Goal: Communication & Community: Answer question/provide support

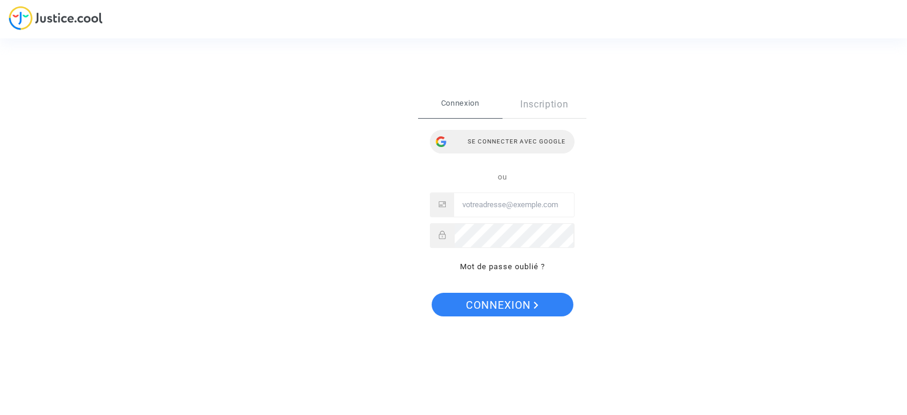
click at [516, 143] on div "Se connecter avec Google" at bounding box center [502, 142] width 145 height 24
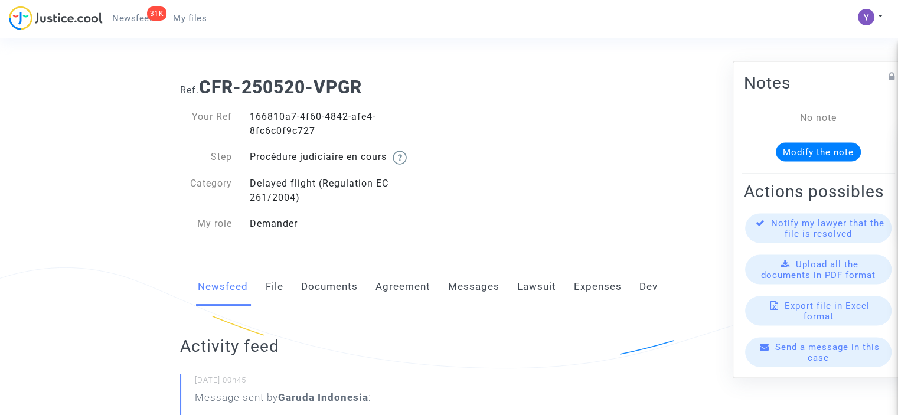
scroll to position [59, 0]
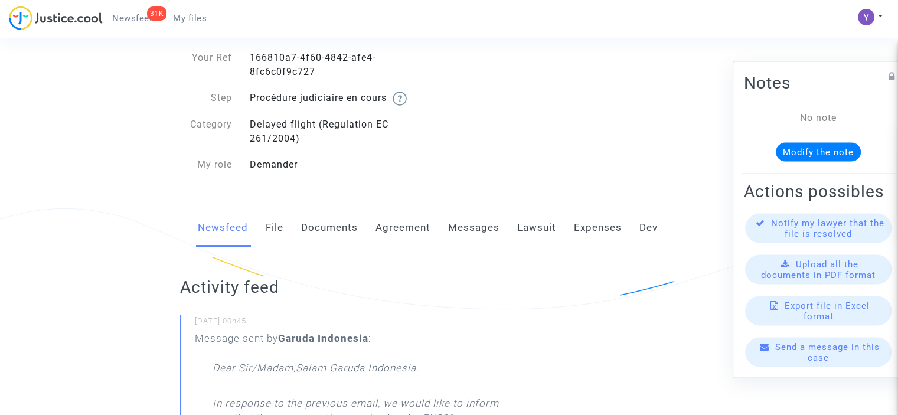
click at [808, 363] on span "Send a message in this case" at bounding box center [827, 351] width 105 height 21
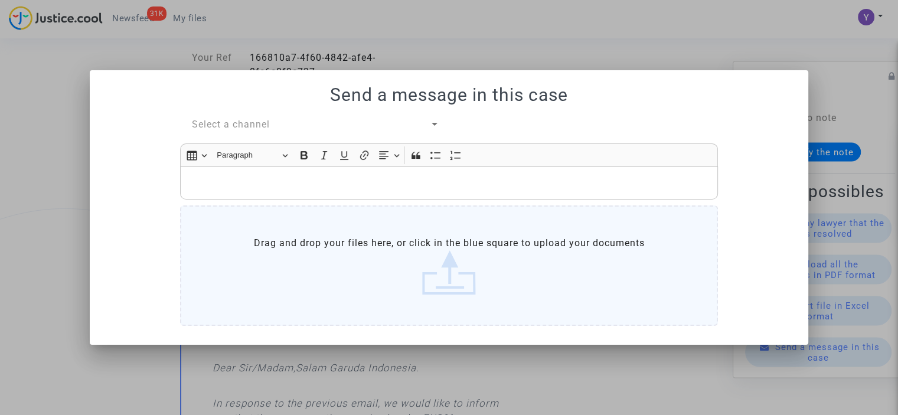
click at [267, 124] on span "Select a channel" at bounding box center [231, 124] width 78 height 11
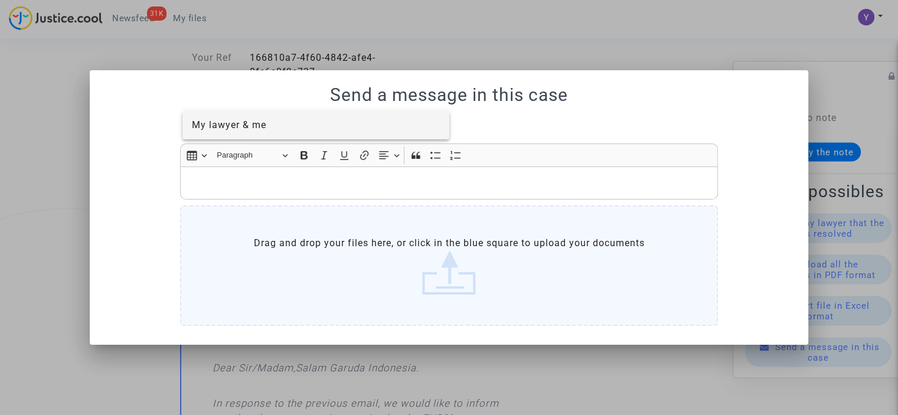
click at [245, 125] on span "My lawyer & me" at bounding box center [229, 124] width 74 height 11
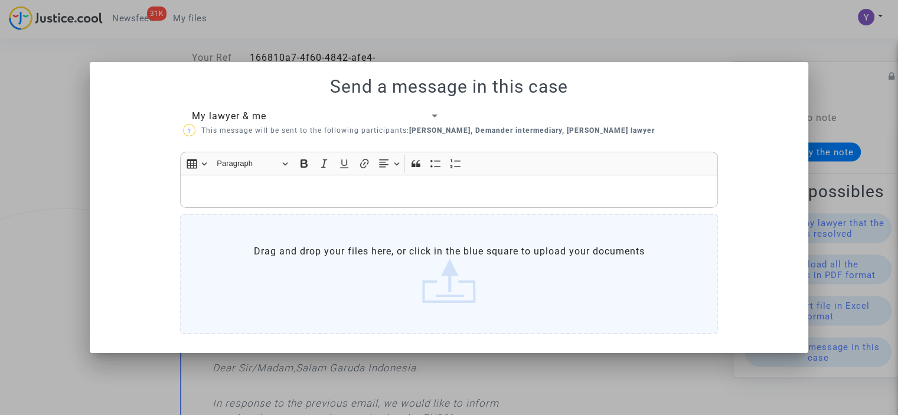
click at [231, 196] on p "Rich Text Editor, main" at bounding box center [450, 191] width 526 height 15
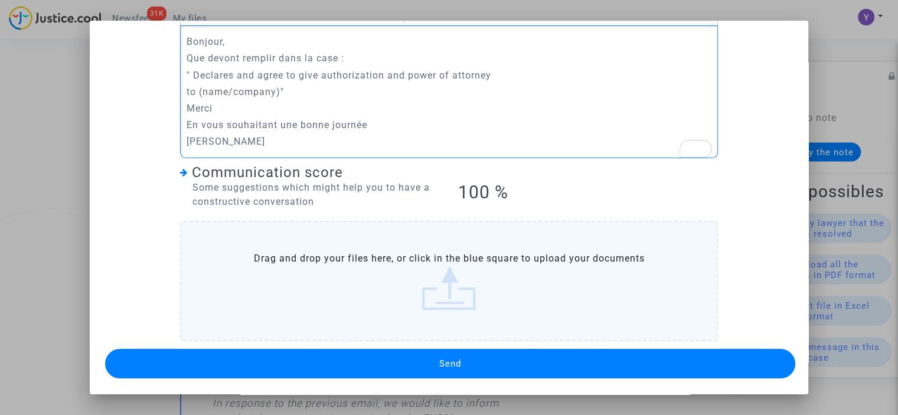
scroll to position [109, 0]
click at [430, 366] on button "Send" at bounding box center [450, 364] width 690 height 30
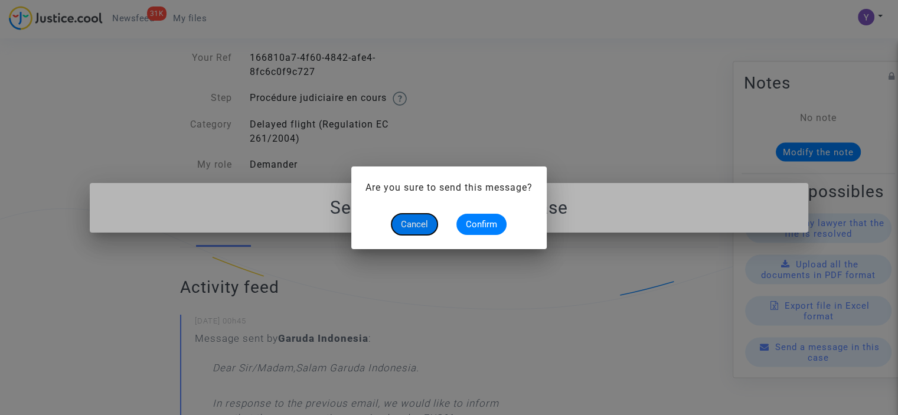
click at [423, 227] on span "Cancel" at bounding box center [414, 224] width 27 height 11
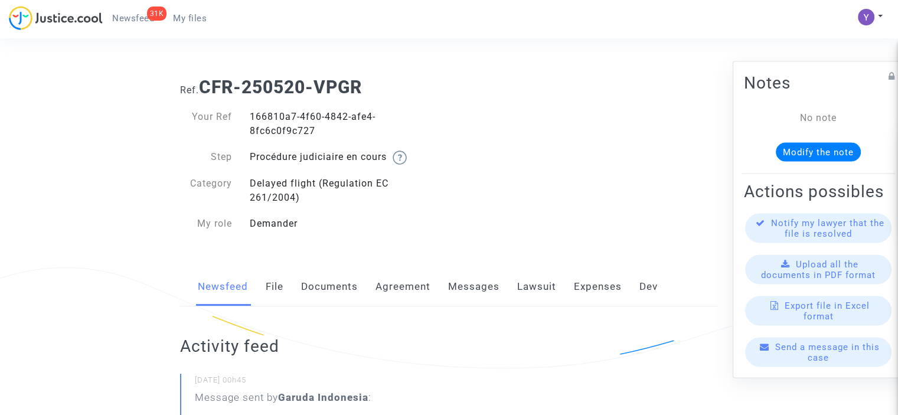
scroll to position [59, 0]
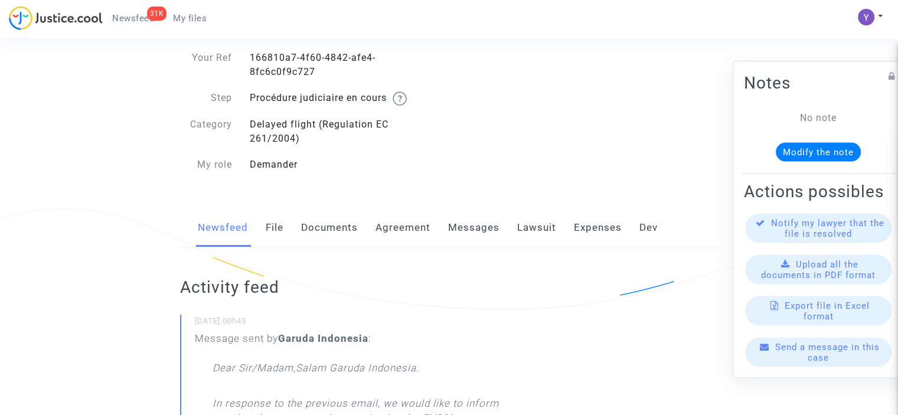
click at [823, 363] on span "Send a message in this case" at bounding box center [827, 351] width 105 height 21
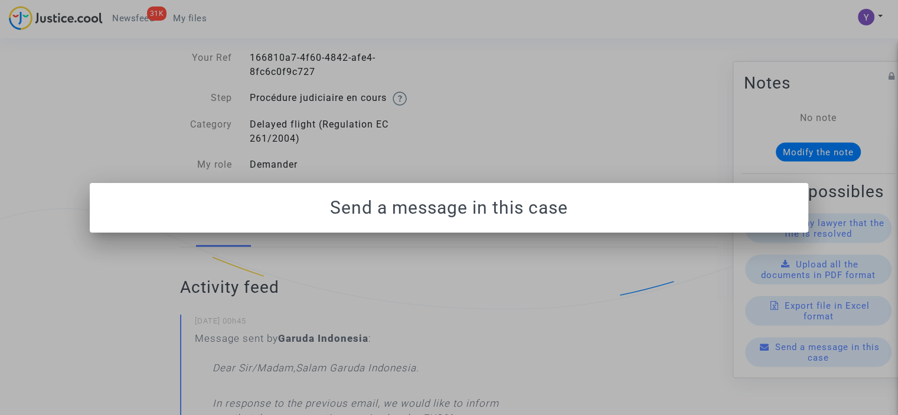
scroll to position [0, 0]
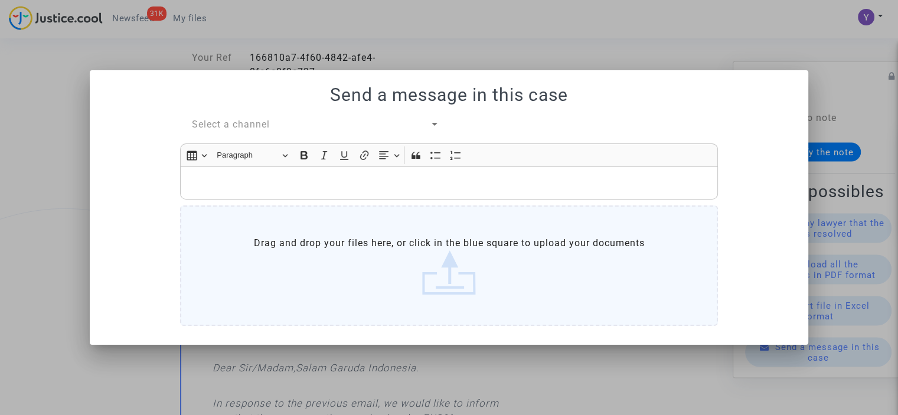
click at [259, 125] on span "Select a channel" at bounding box center [231, 124] width 78 height 11
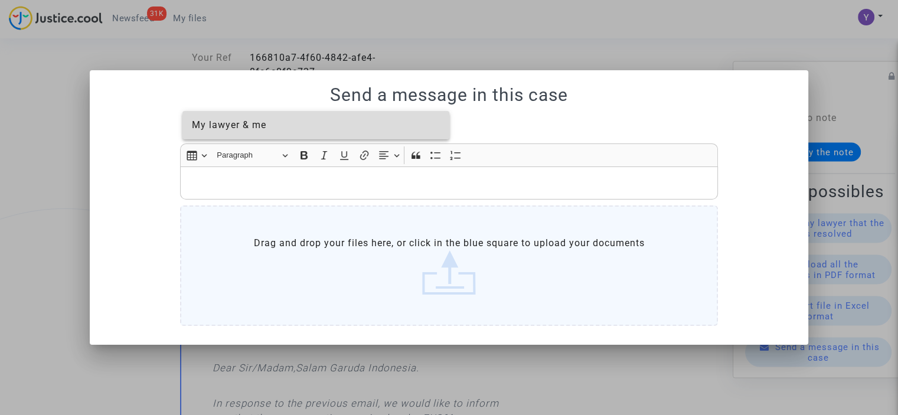
click at [253, 127] on span "My lawyer & me" at bounding box center [229, 124] width 74 height 11
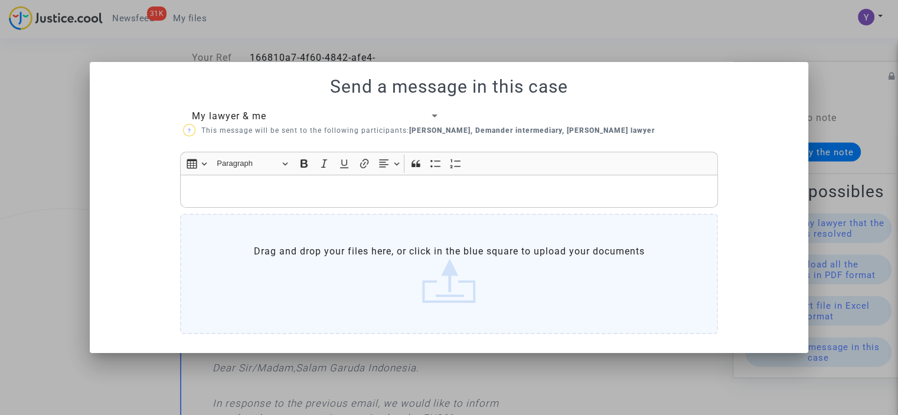
click at [236, 185] on p "Rich Text Editor, main" at bounding box center [450, 191] width 526 height 15
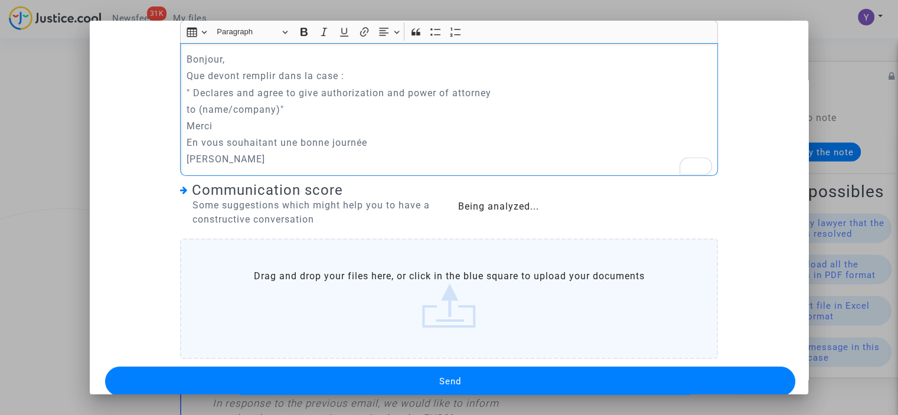
scroll to position [109, 0]
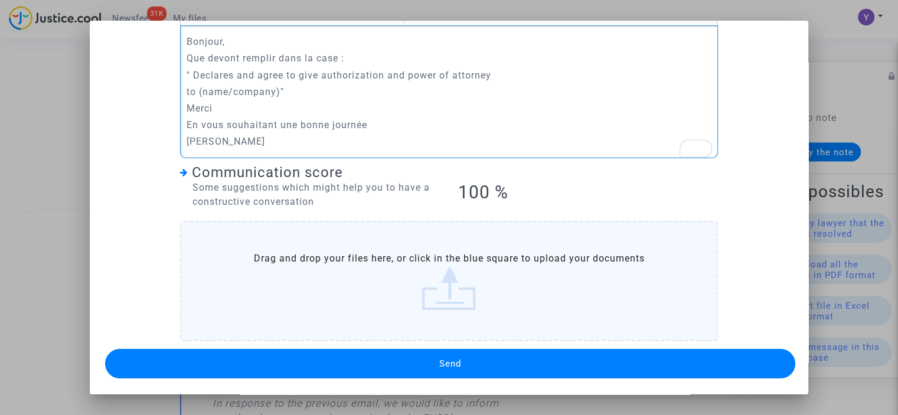
click at [410, 356] on button "Send" at bounding box center [450, 364] width 690 height 30
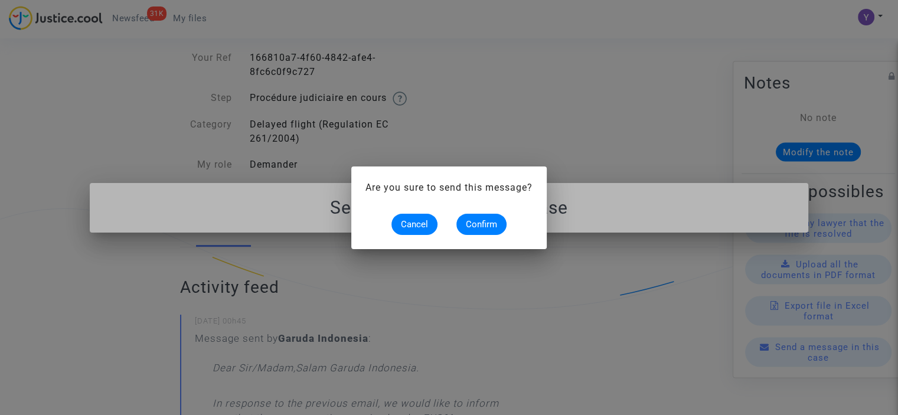
scroll to position [0, 0]
click at [483, 231] on button "Confirm" at bounding box center [481, 224] width 50 height 21
